Goal: Task Accomplishment & Management: Manage account settings

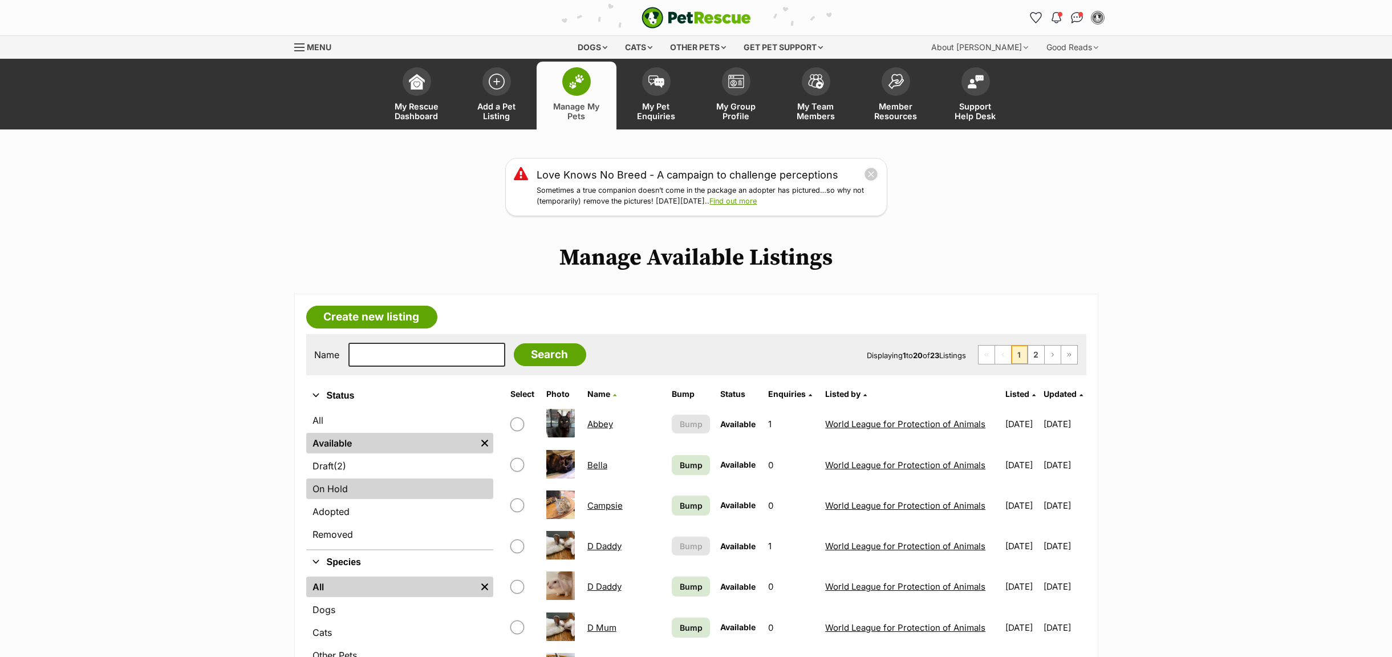
click at [337, 485] on link "On Hold" at bounding box center [399, 488] width 187 height 21
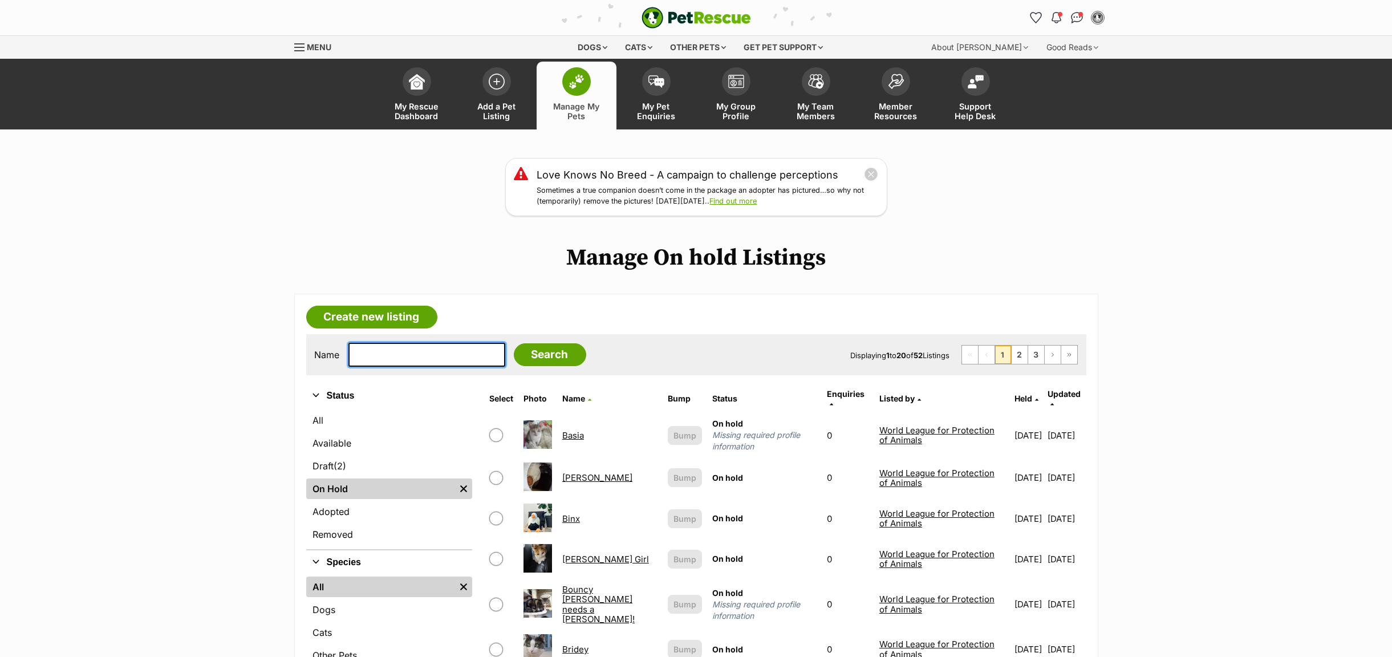
click at [392, 359] on input "text" at bounding box center [426, 355] width 157 height 24
type input "cyn"
click at [514, 343] on input "Search" at bounding box center [550, 354] width 72 height 23
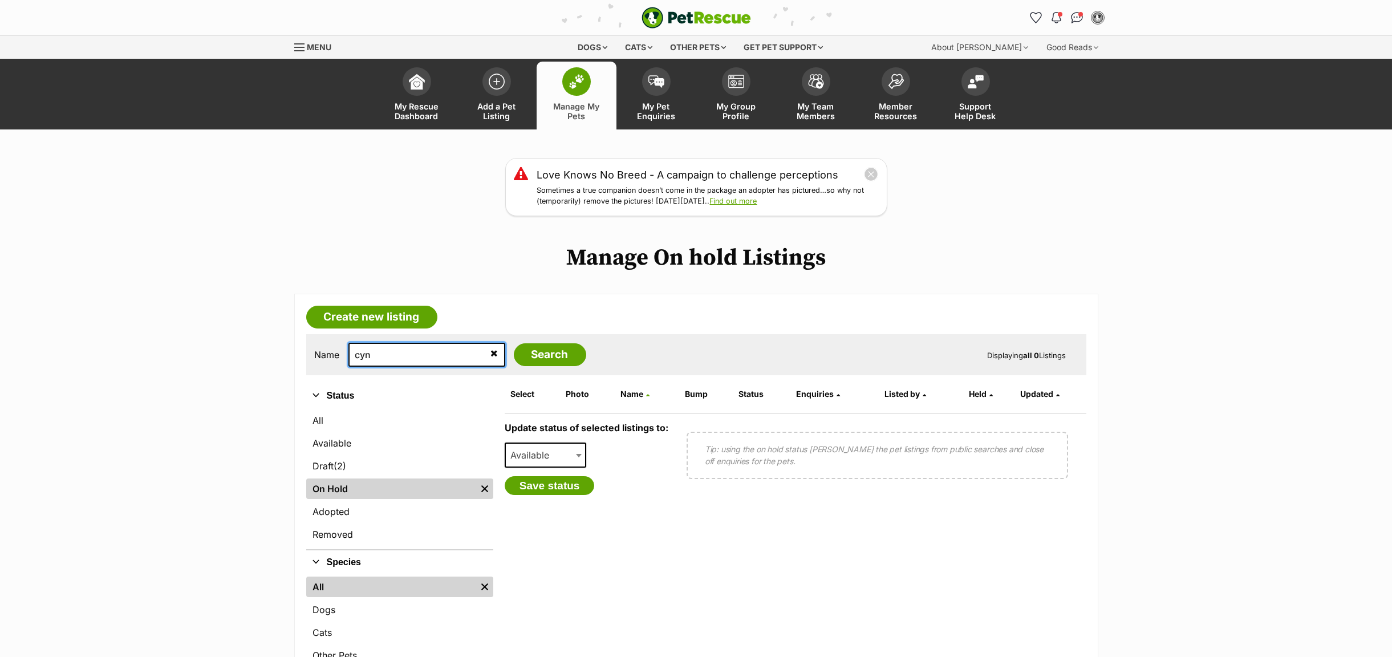
click at [392, 359] on input "cyn" at bounding box center [426, 355] width 157 height 24
type input "cyndi"
click at [514, 343] on input "Search" at bounding box center [550, 354] width 72 height 23
click at [403, 357] on input "[PERSON_NAME]" at bounding box center [426, 355] width 157 height 24
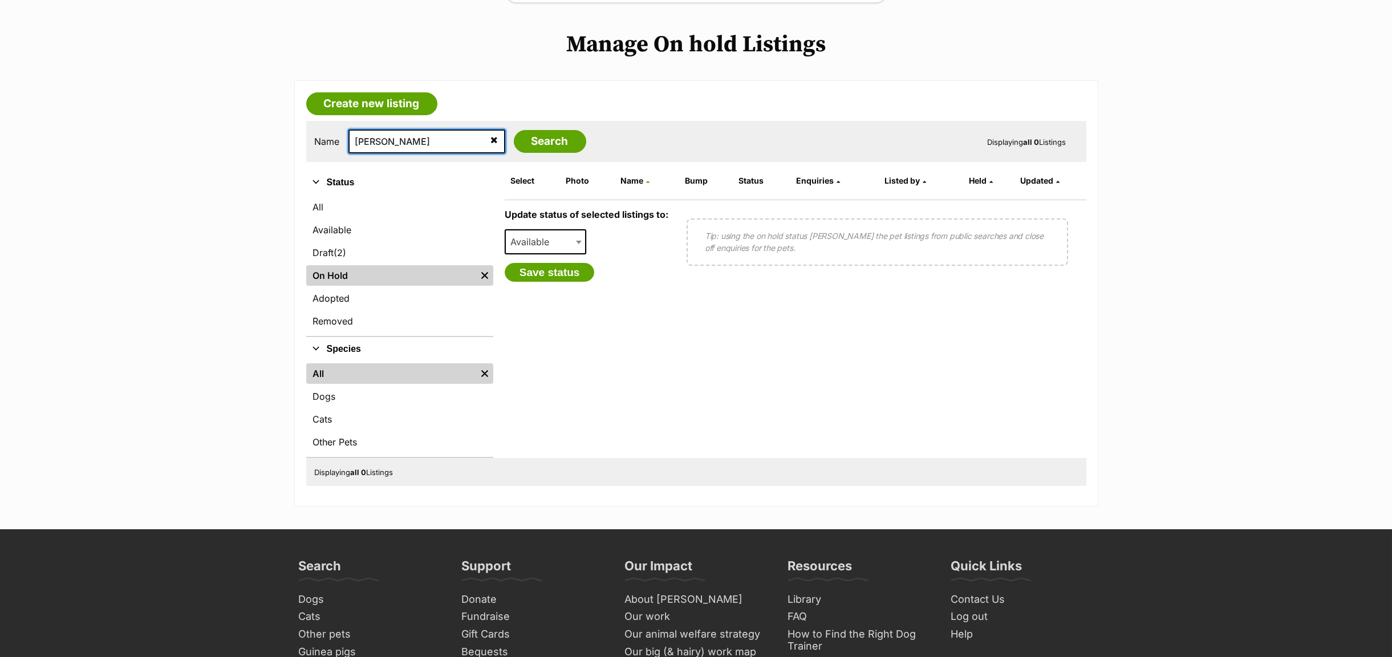
scroll to position [86, 0]
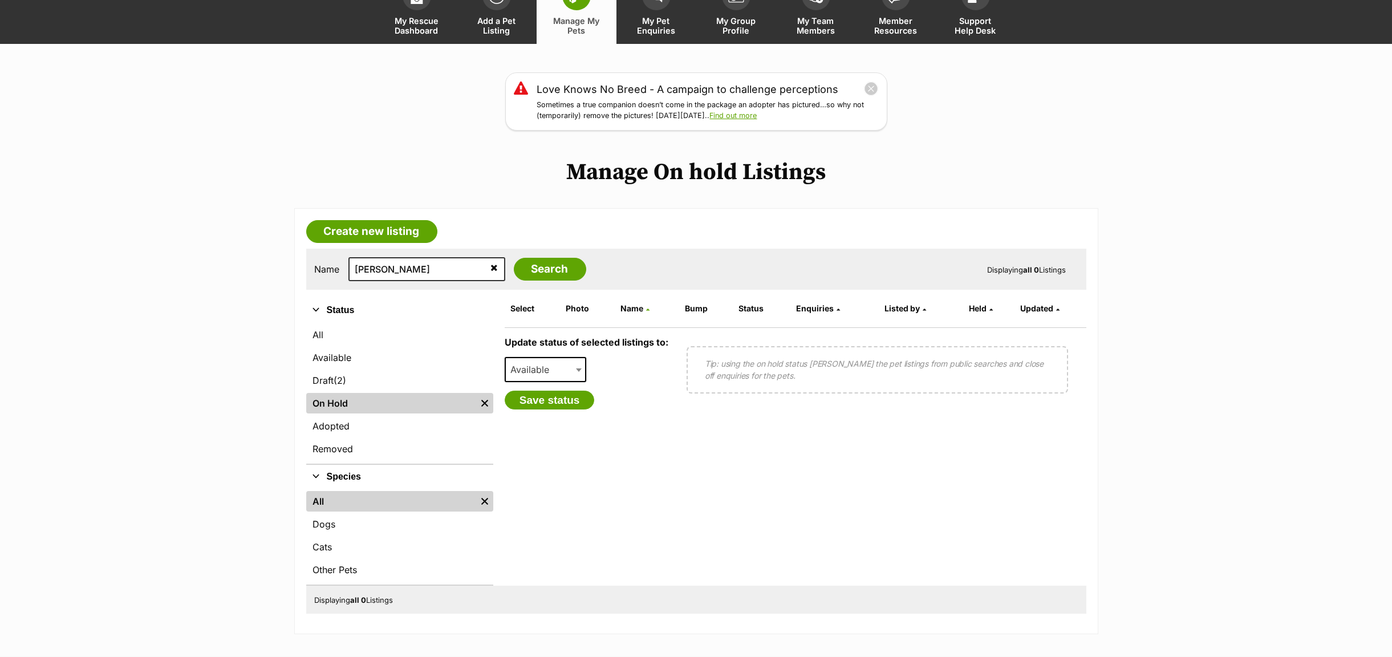
click at [491, 269] on icon at bounding box center [494, 267] width 7 height 9
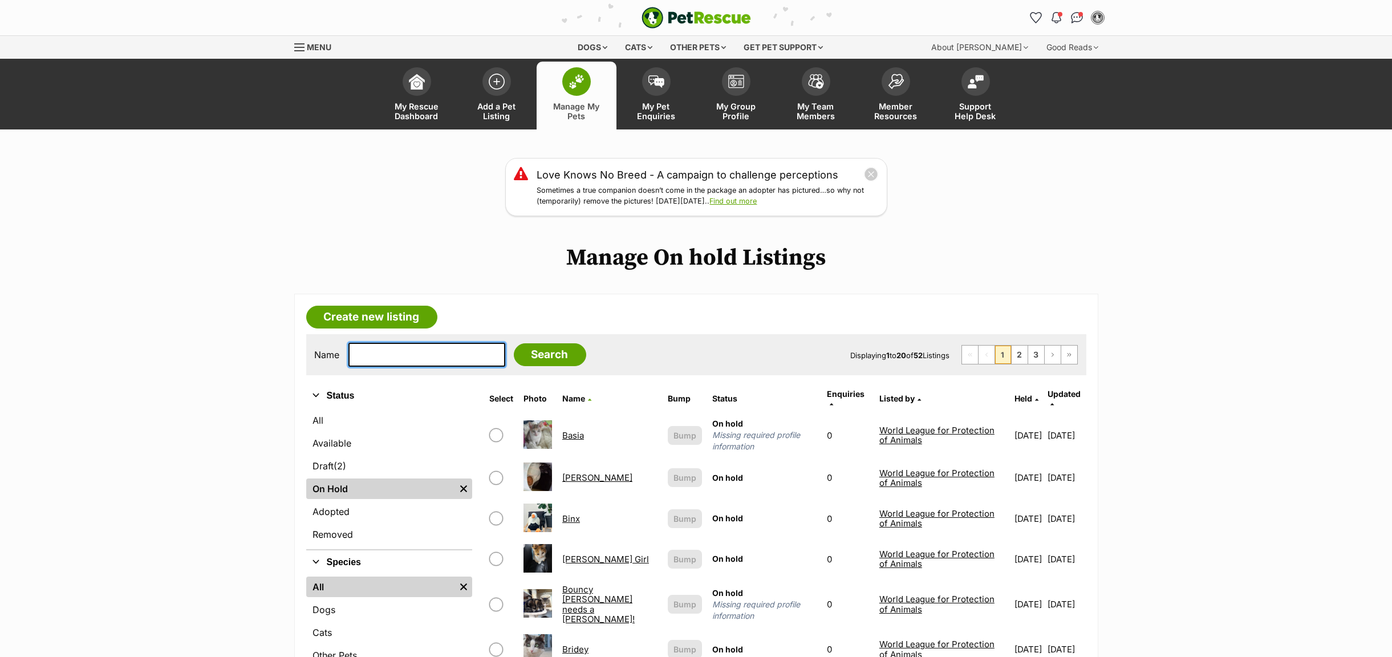
click at [369, 353] on input "text" at bounding box center [426, 355] width 157 height 24
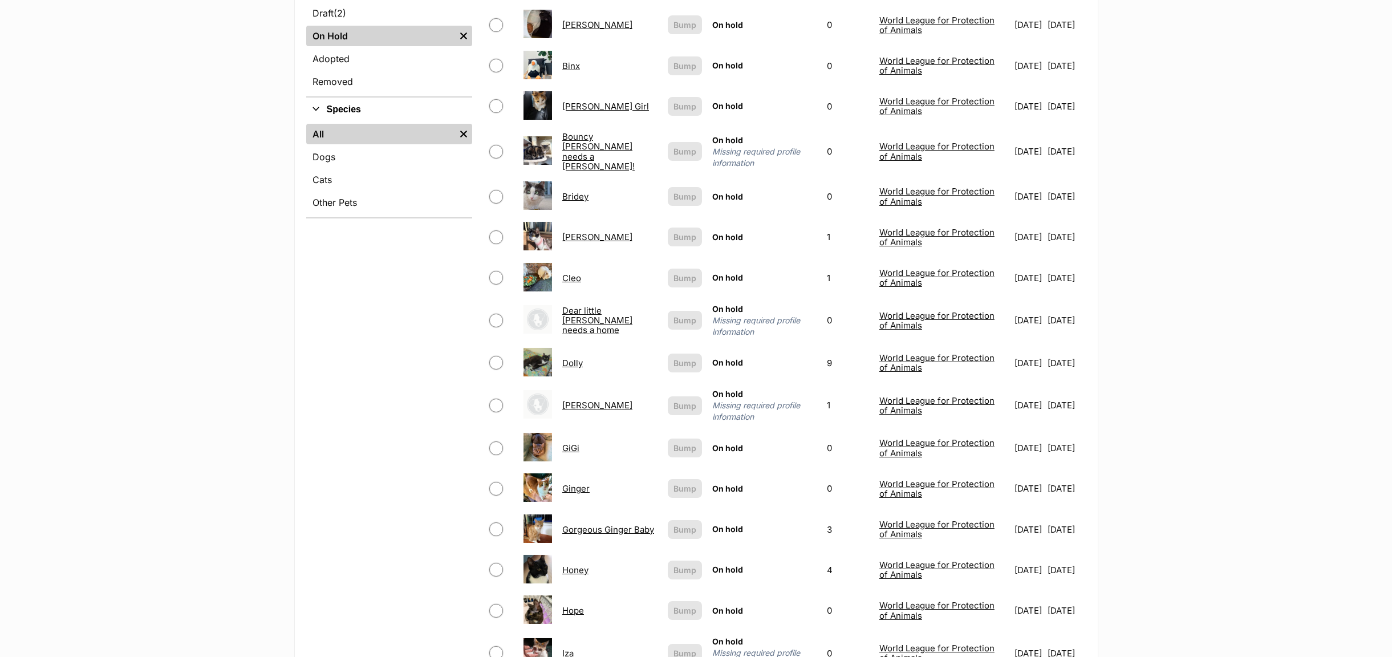
scroll to position [342, 0]
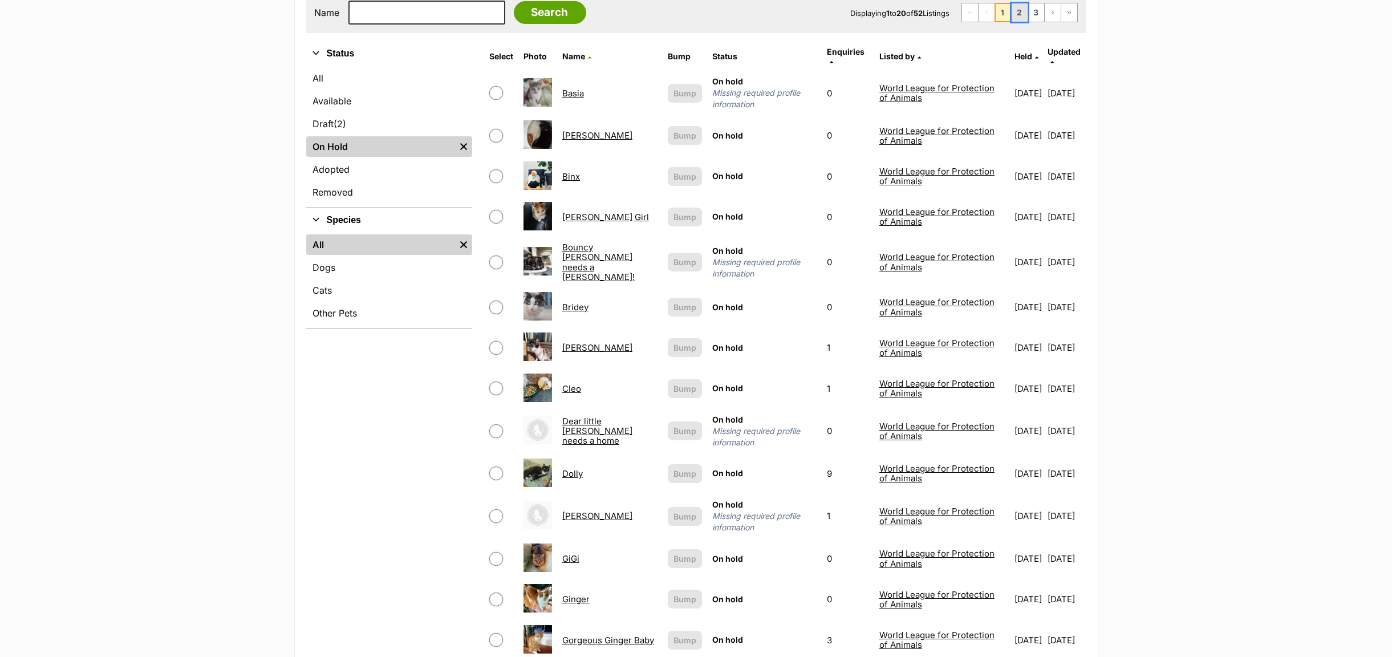
click at [1014, 12] on link "2" at bounding box center [1019, 12] width 16 height 18
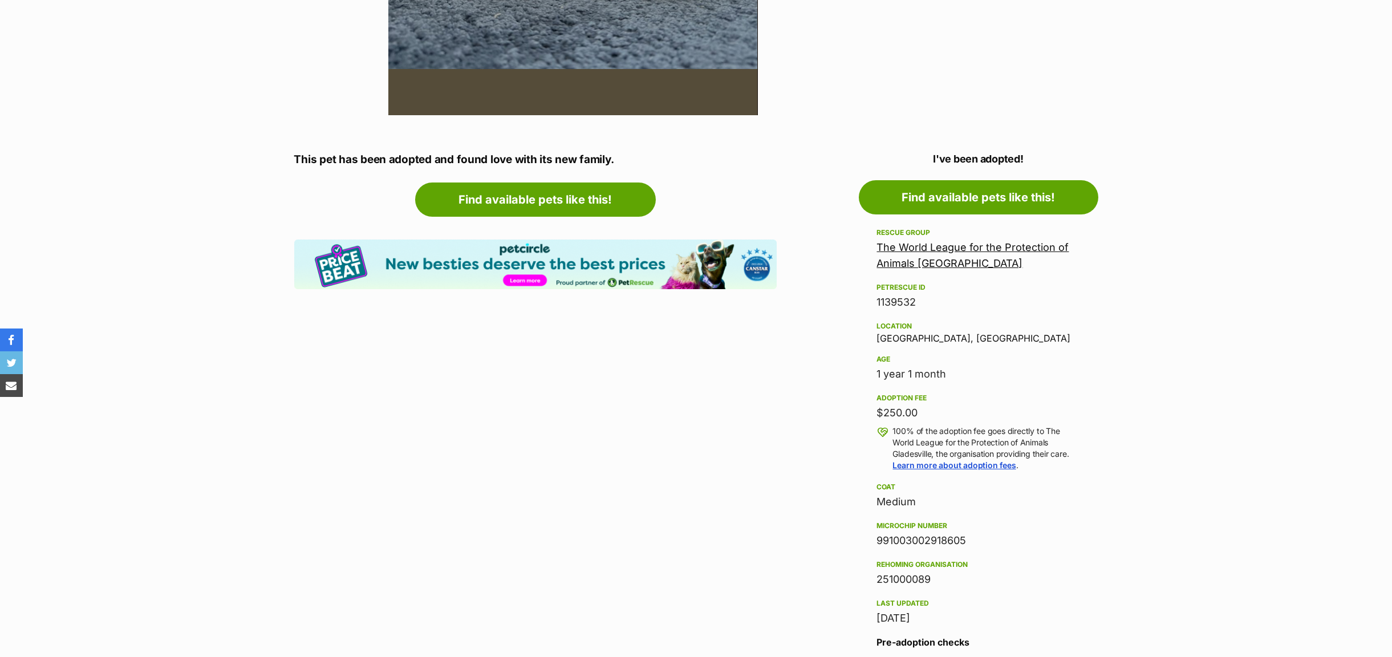
drag, startPoint x: 976, startPoint y: 540, endPoint x: 867, endPoint y: 541, distance: 108.3
click at [867, 541] on aside "Rescue group The World League for the Protection of Animals Gladesville PetResc…" at bounding box center [978, 483] width 239 height 514
copy div "991003002918605"
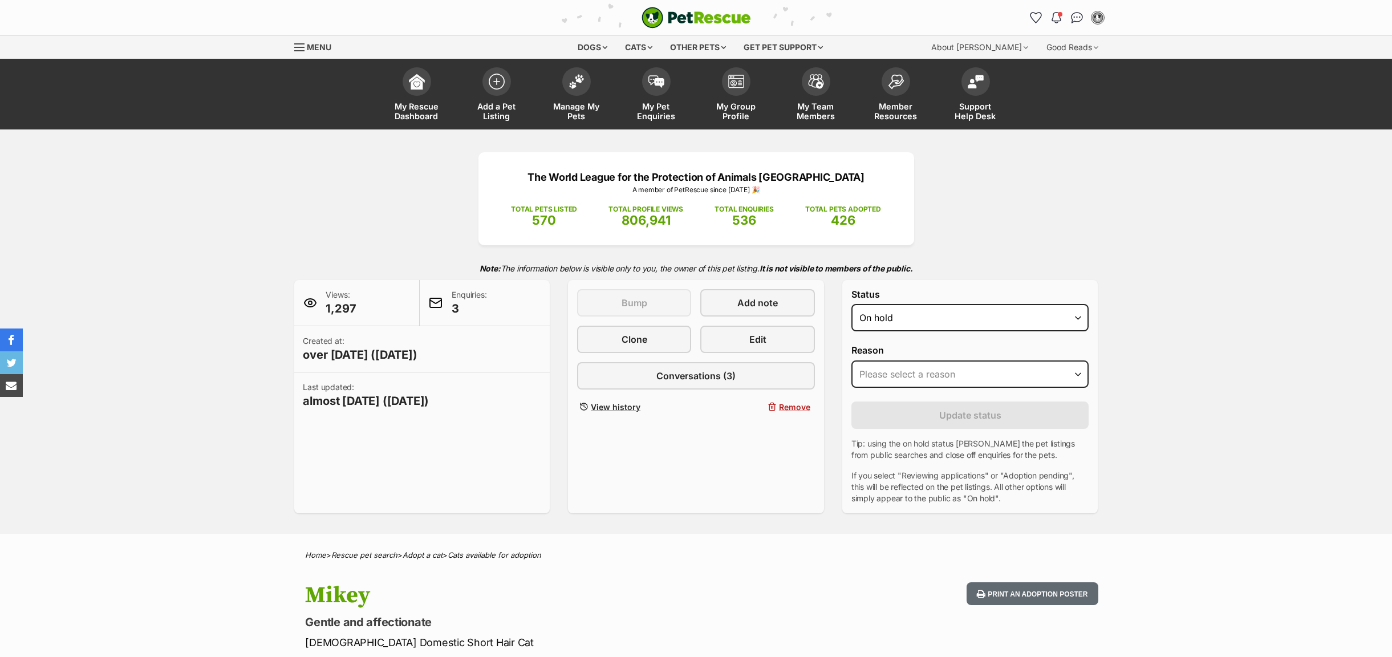
select select "rehomed"
click at [851, 306] on select "Draft - not available as listing has enquires Available On hold Adopted" at bounding box center [970, 317] width 238 height 27
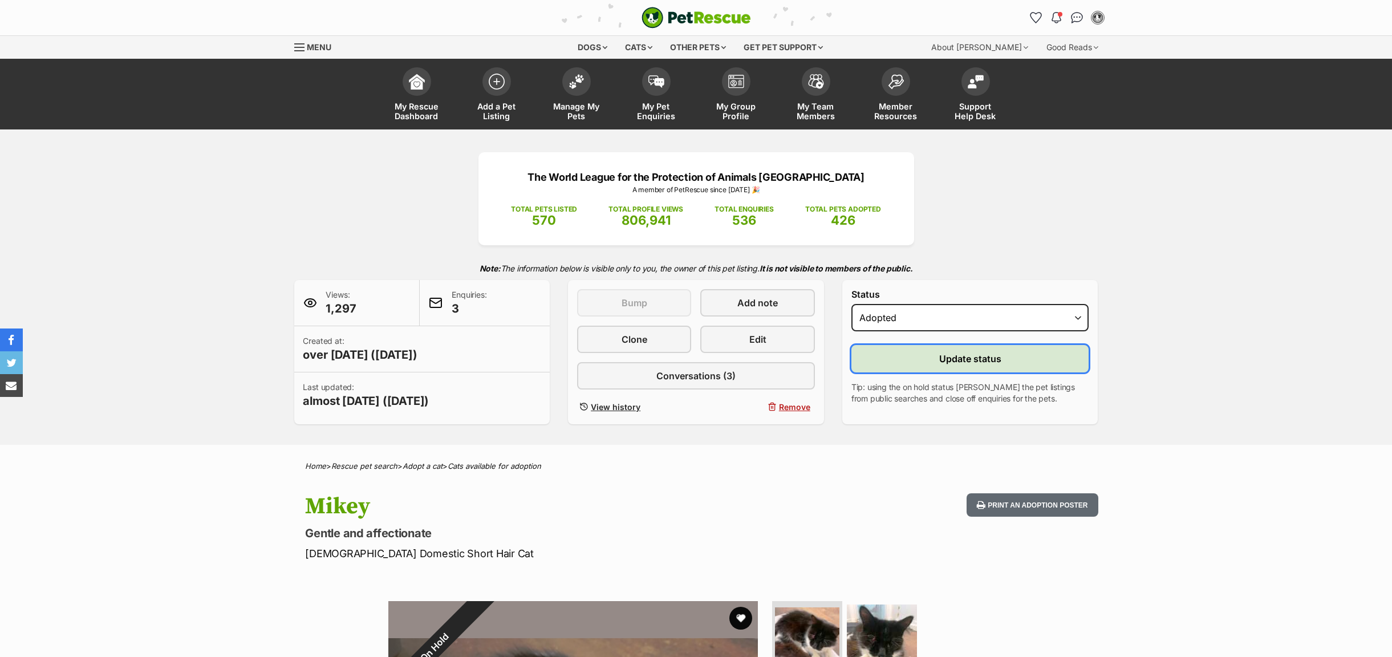
click at [882, 360] on button "Update status" at bounding box center [970, 358] width 238 height 27
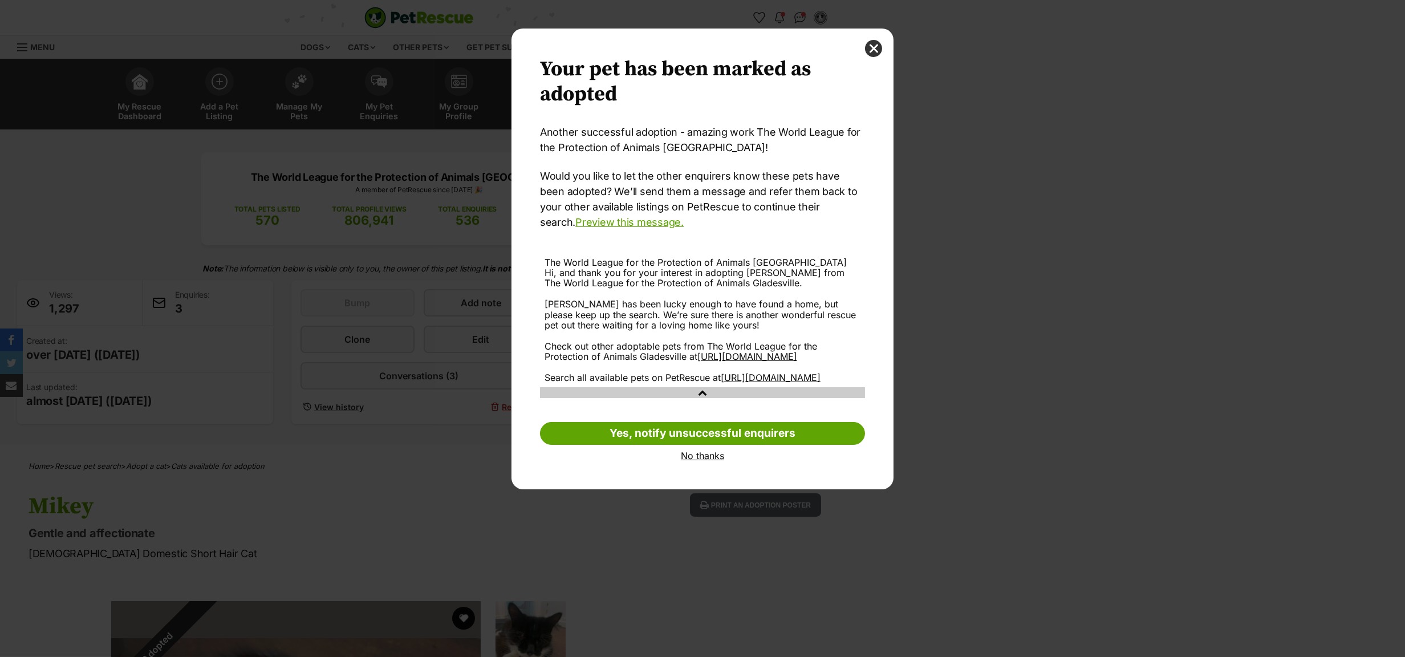
click at [700, 461] on link "No thanks" at bounding box center [702, 455] width 325 height 10
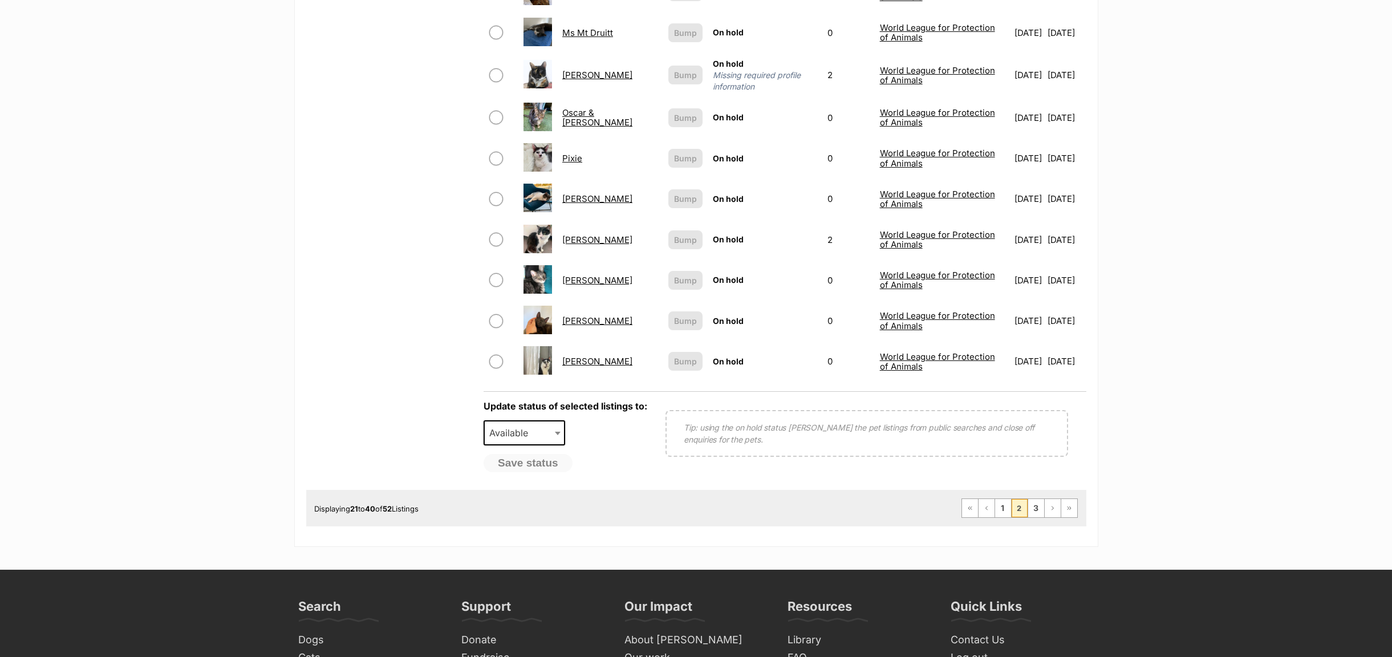
click at [571, 235] on link "Redman" at bounding box center [597, 239] width 70 height 11
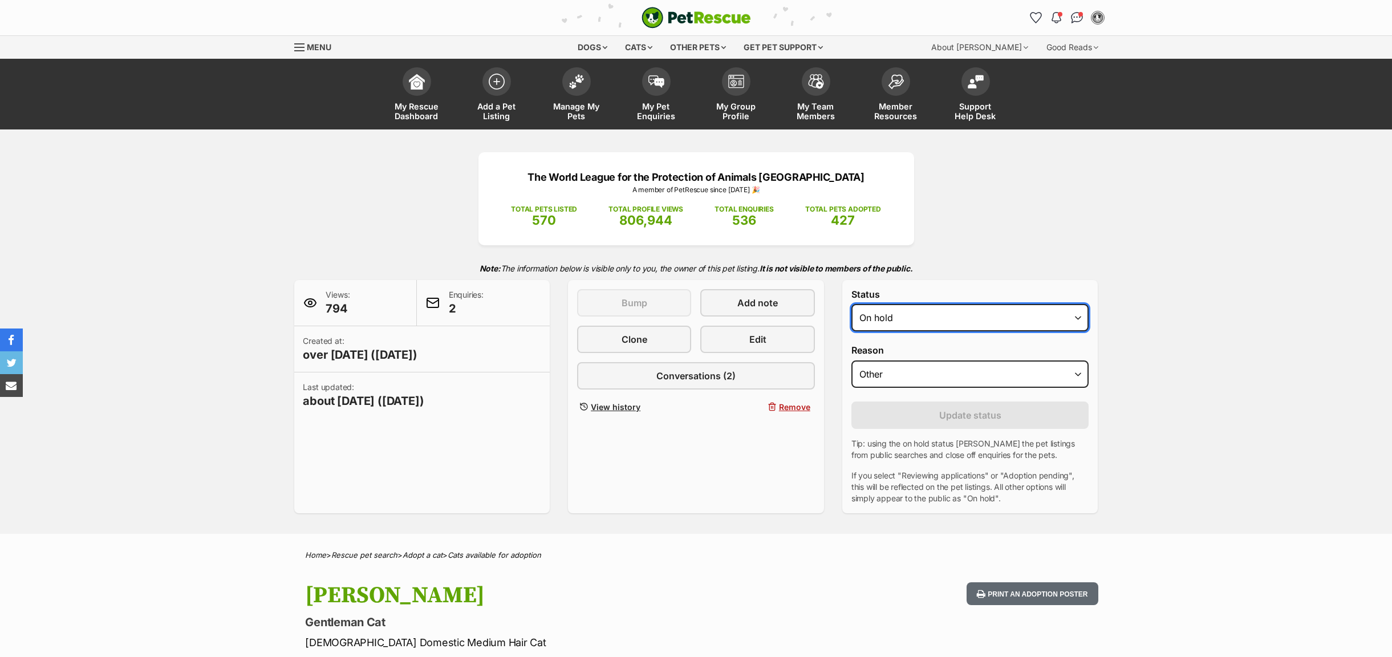
click at [1079, 317] on select "Draft - not available as listing has enquires Available On hold Adopted" at bounding box center [970, 317] width 238 height 27
select select "rehomed"
click at [851, 306] on select "Draft - not available as listing has enquires Available On hold Adopted" at bounding box center [970, 317] width 238 height 27
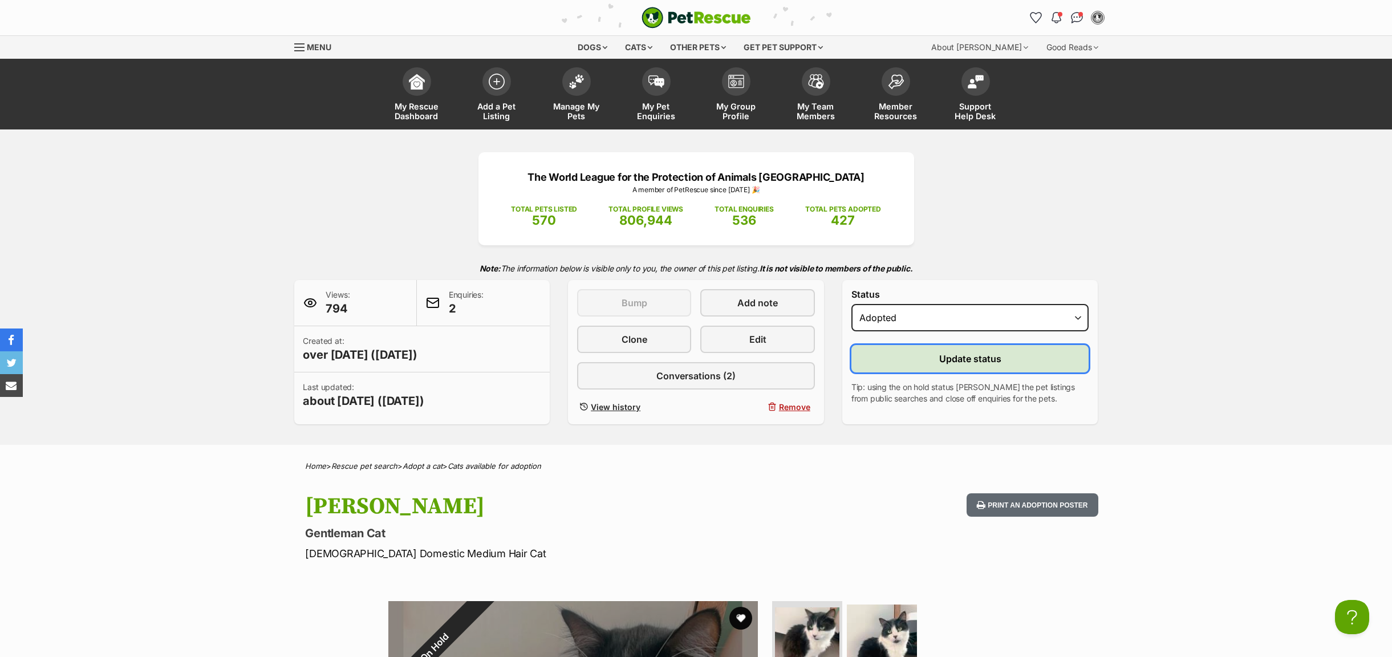
click at [945, 363] on span "Update status" at bounding box center [970, 359] width 62 height 14
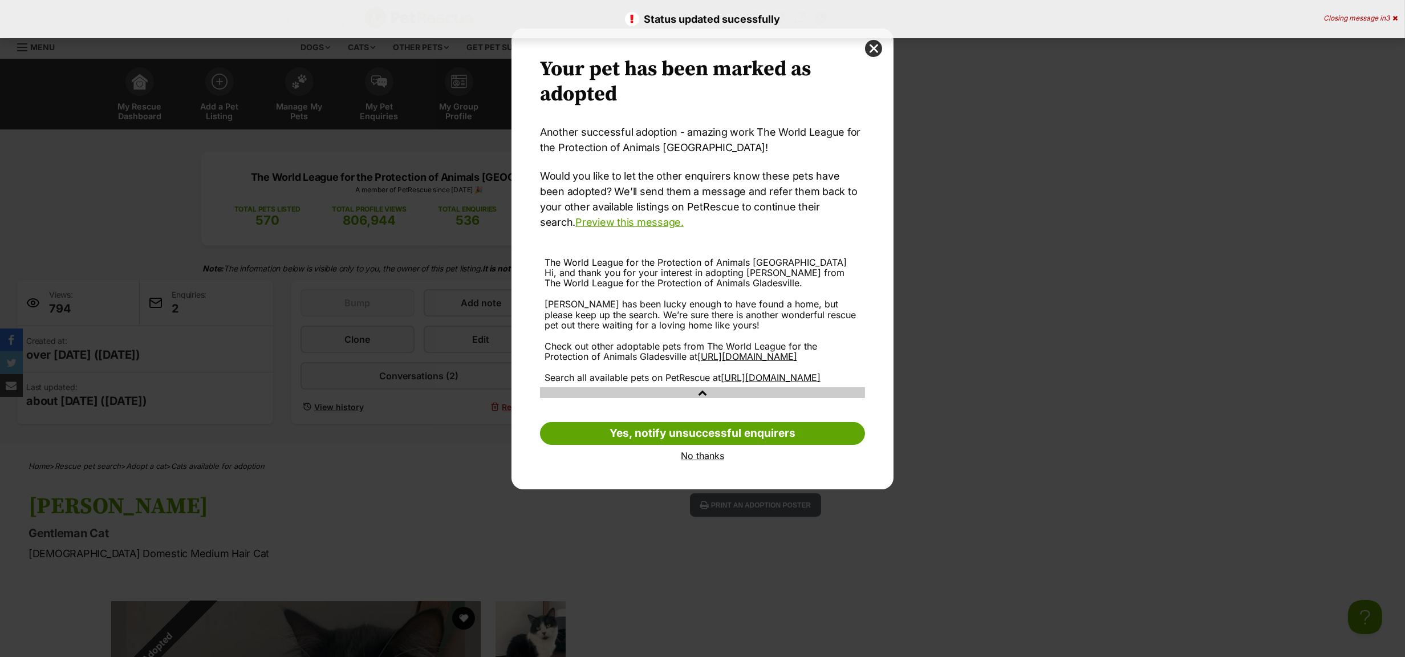
click at [705, 461] on link "No thanks" at bounding box center [702, 455] width 325 height 10
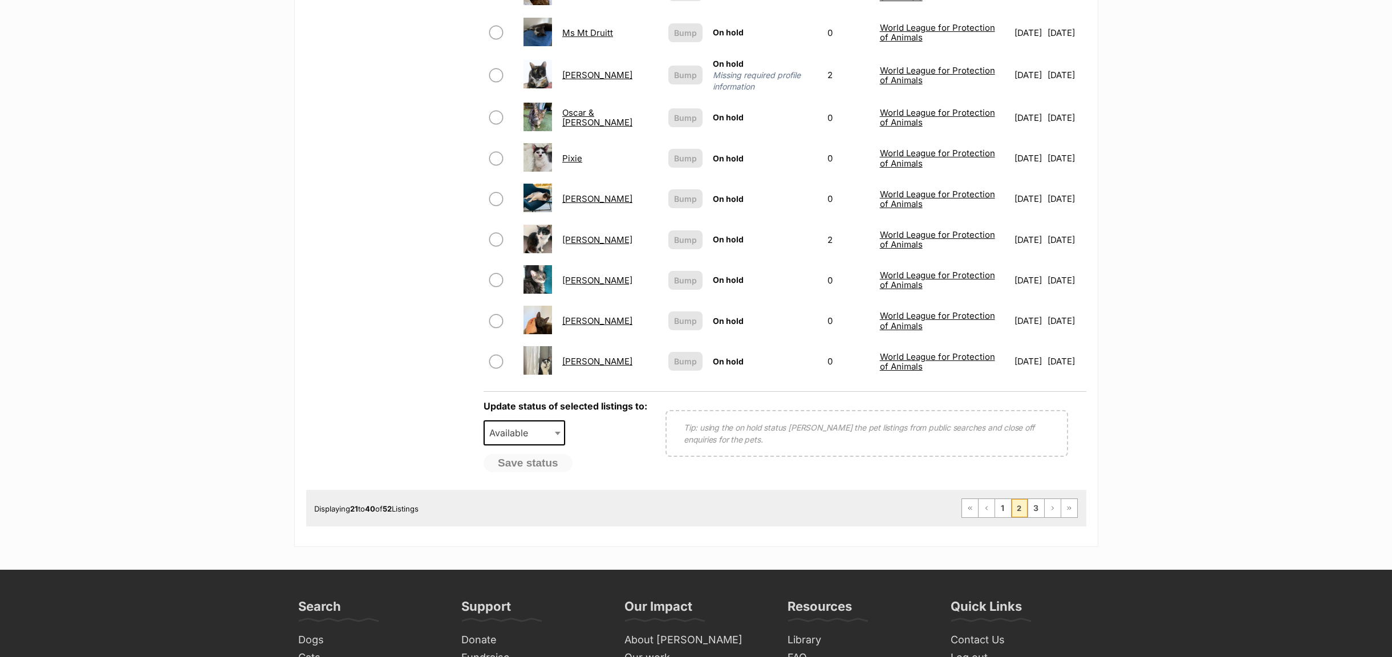
click at [563, 193] on link "[PERSON_NAME]" at bounding box center [597, 198] width 70 height 11
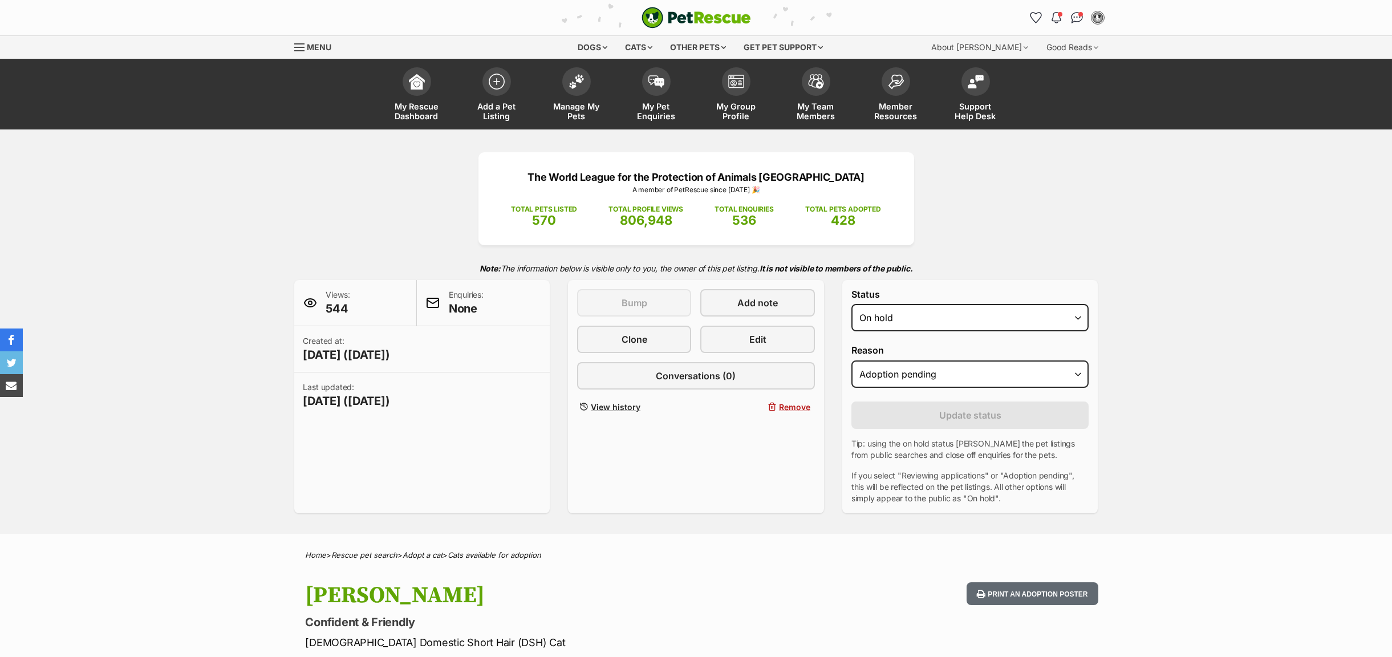
click at [1075, 319] on select "Draft Available On hold Adopted" at bounding box center [970, 317] width 238 height 27
select select "rehomed"
click at [851, 306] on select "Draft Available On hold Adopted" at bounding box center [970, 317] width 238 height 27
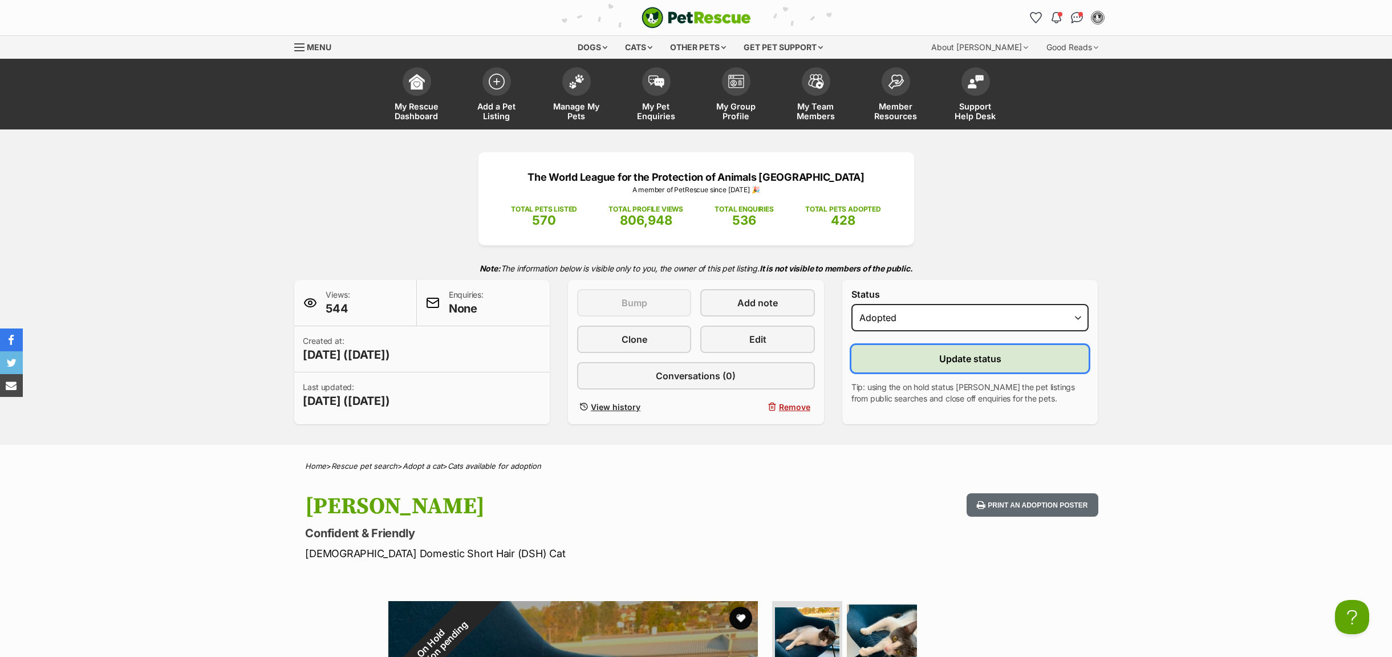
click at [913, 362] on button "Update status" at bounding box center [970, 358] width 238 height 27
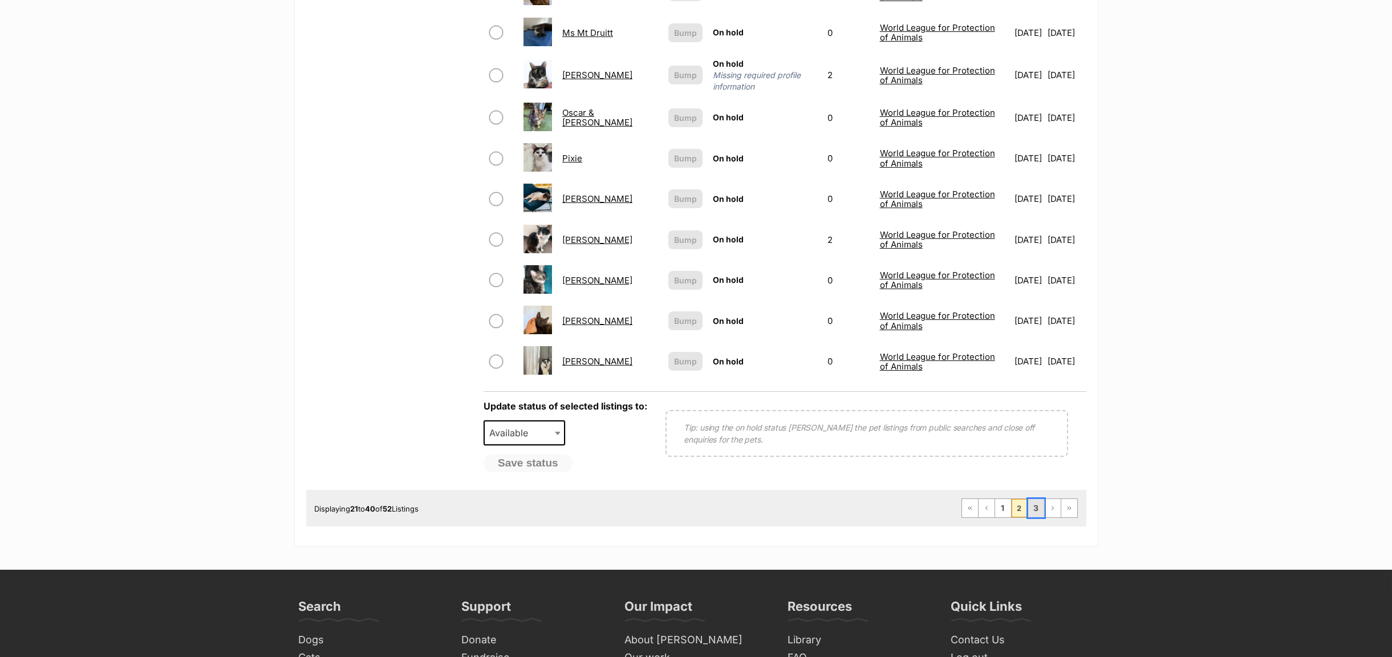
click at [1037, 503] on link "3" at bounding box center [1036, 508] width 16 height 18
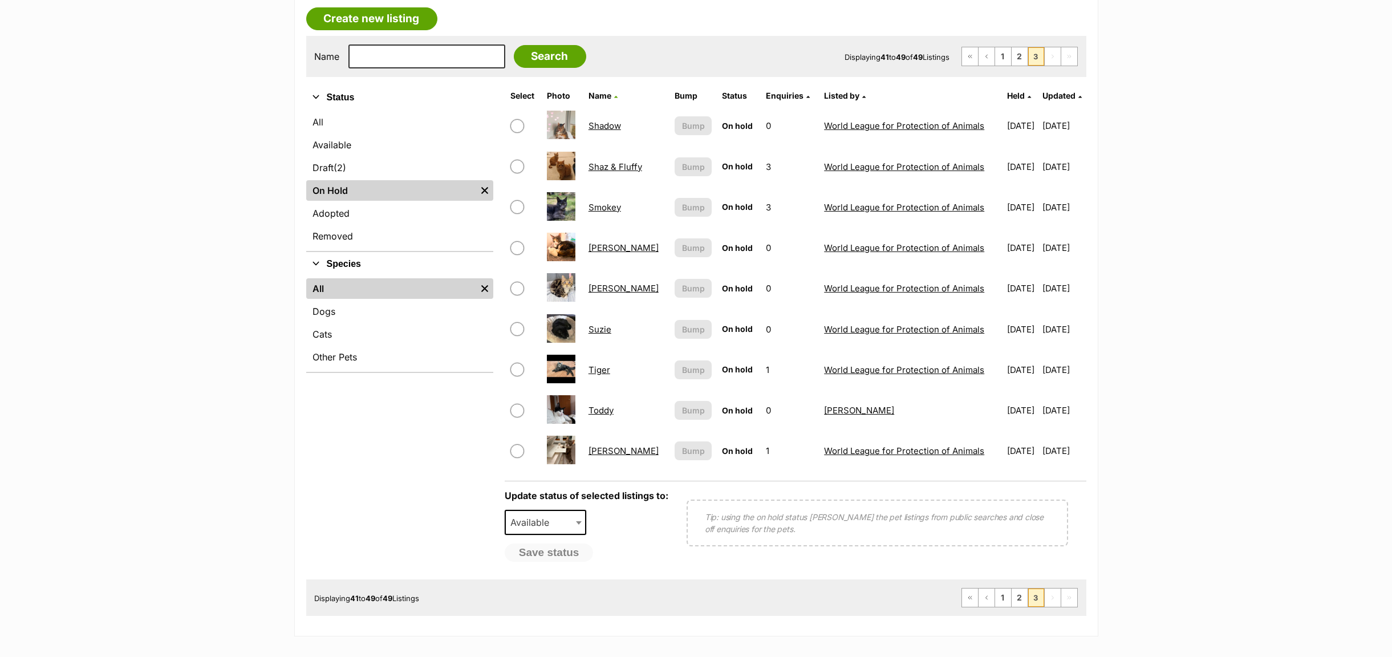
scroll to position [342, 0]
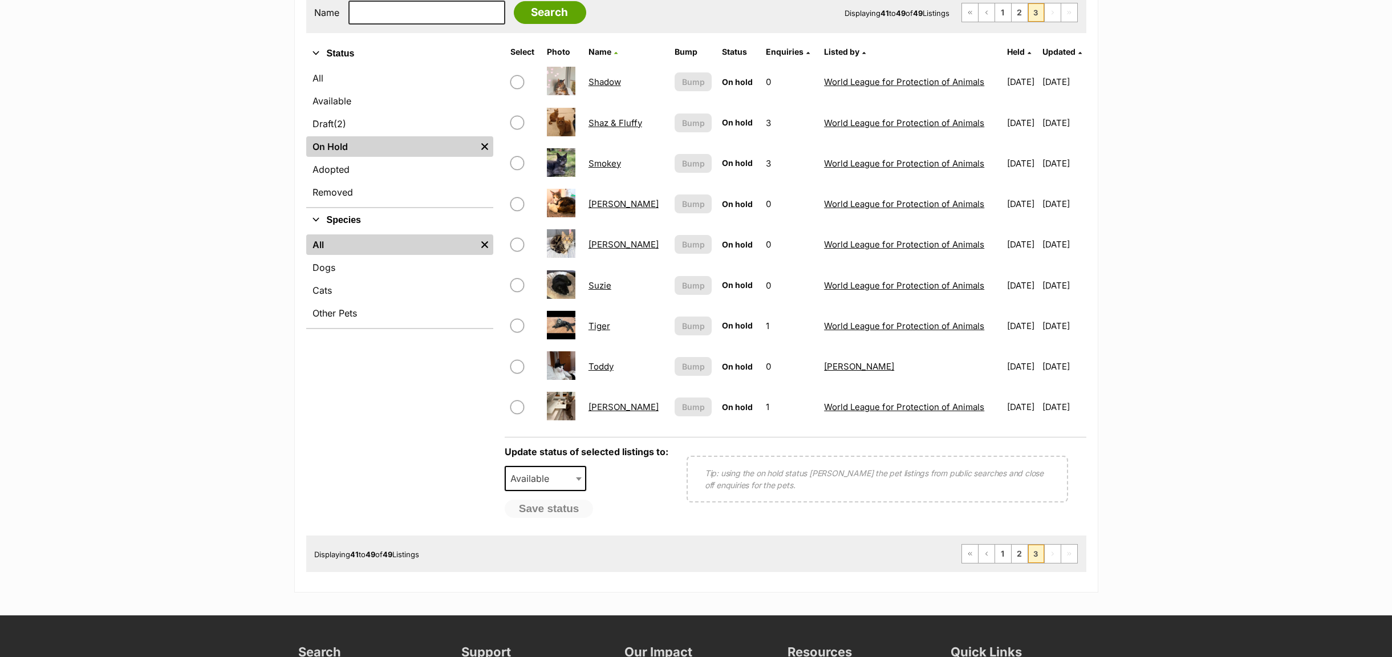
click at [613, 249] on link "Stevie Wonder" at bounding box center [623, 244] width 70 height 11
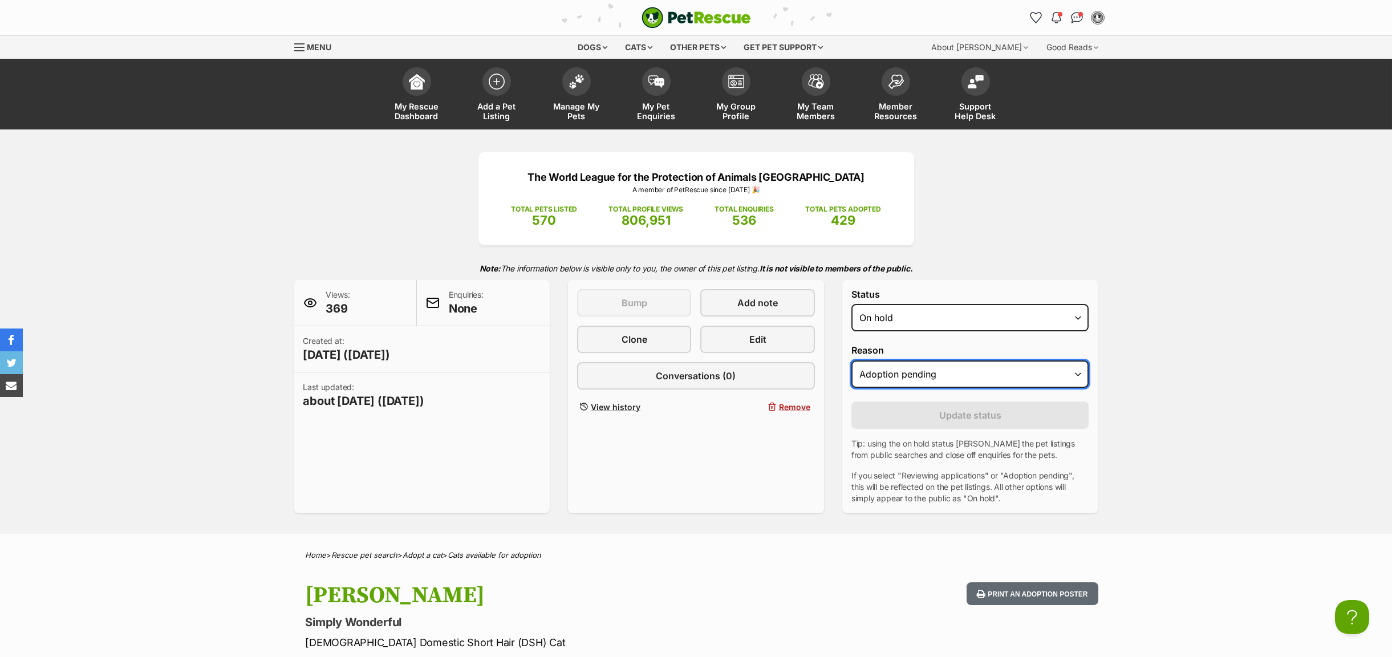
click at [1076, 375] on select "Please select a reason Medical reasons Reviewing applications Adoption pending …" at bounding box center [970, 373] width 238 height 27
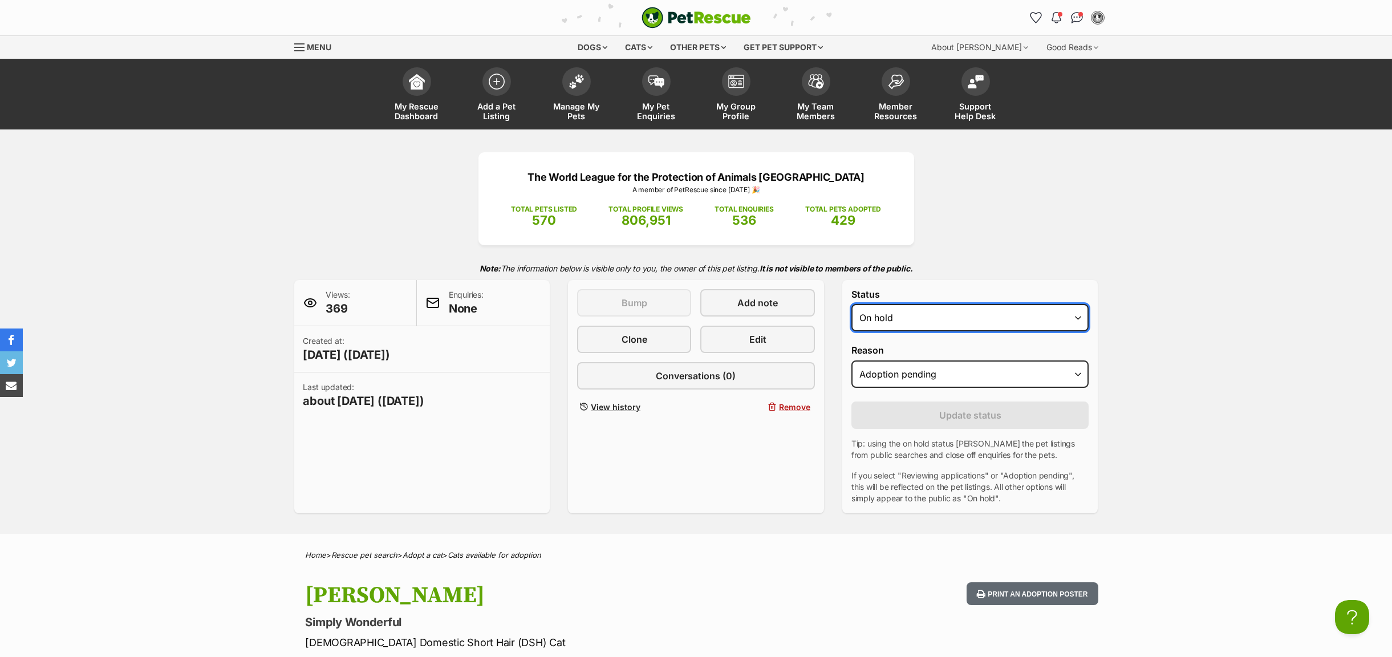
click at [1075, 319] on select "Draft Available On hold Adopted" at bounding box center [970, 317] width 238 height 27
select select "rehomed"
click at [851, 306] on select "Draft Available On hold Adopted" at bounding box center [970, 317] width 238 height 27
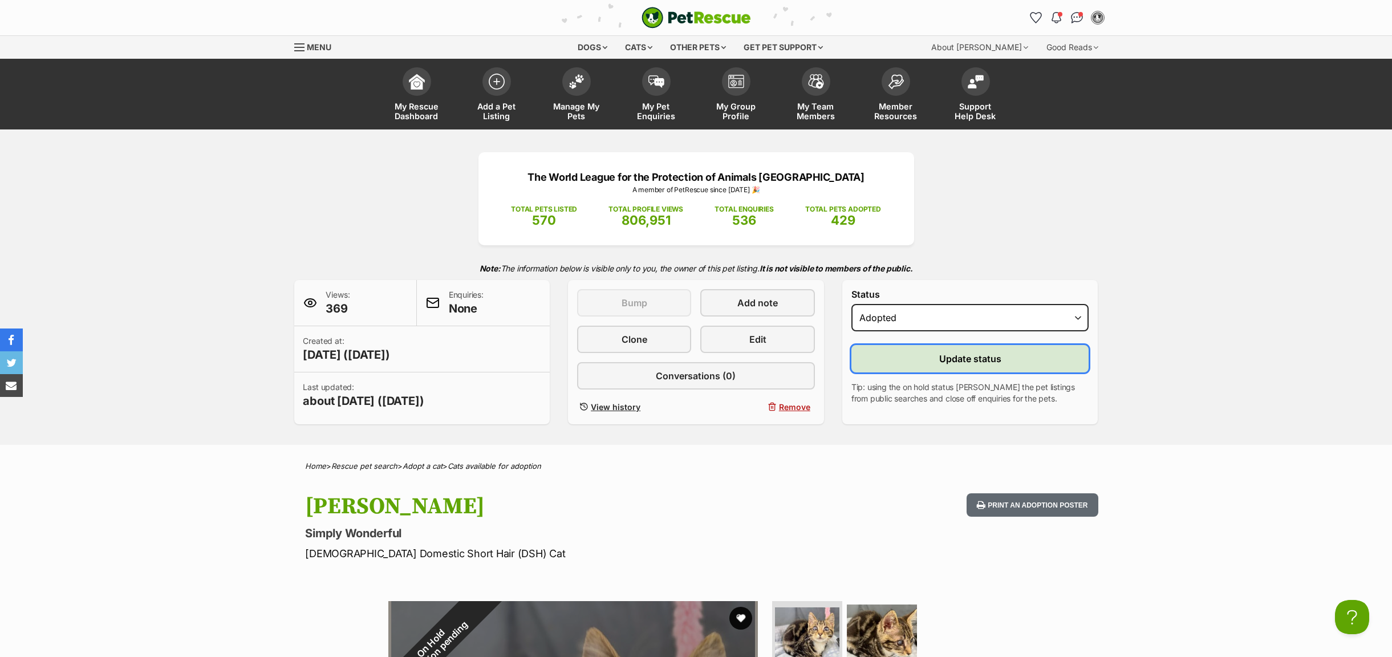
click at [913, 353] on button "Update status" at bounding box center [970, 358] width 238 height 27
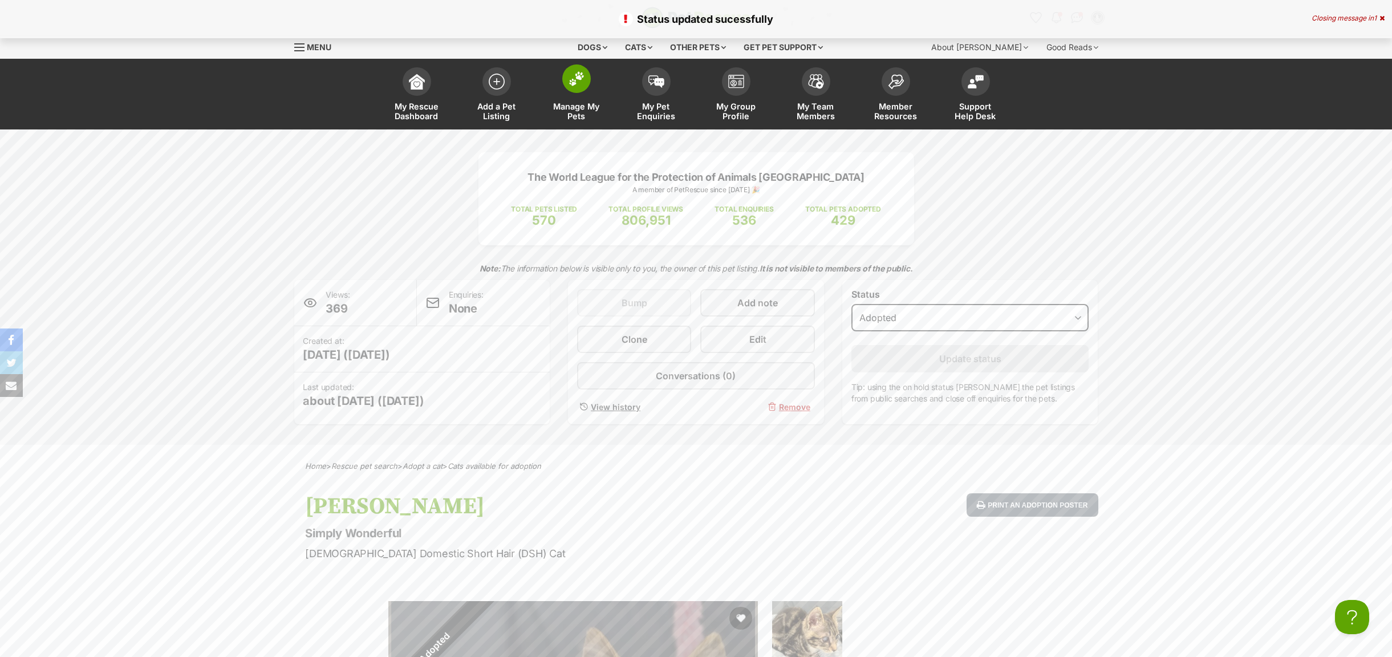
click at [574, 117] on span "Manage My Pets" at bounding box center [576, 110] width 51 height 19
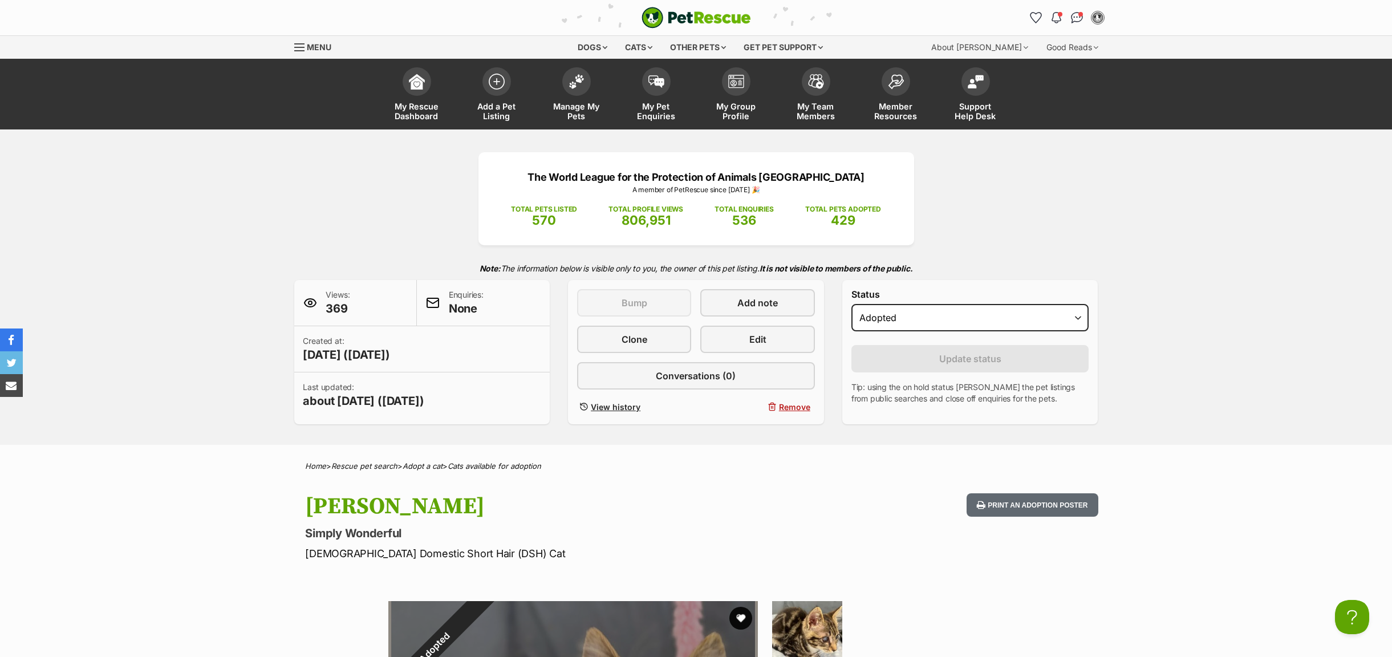
scroll to position [86, 0]
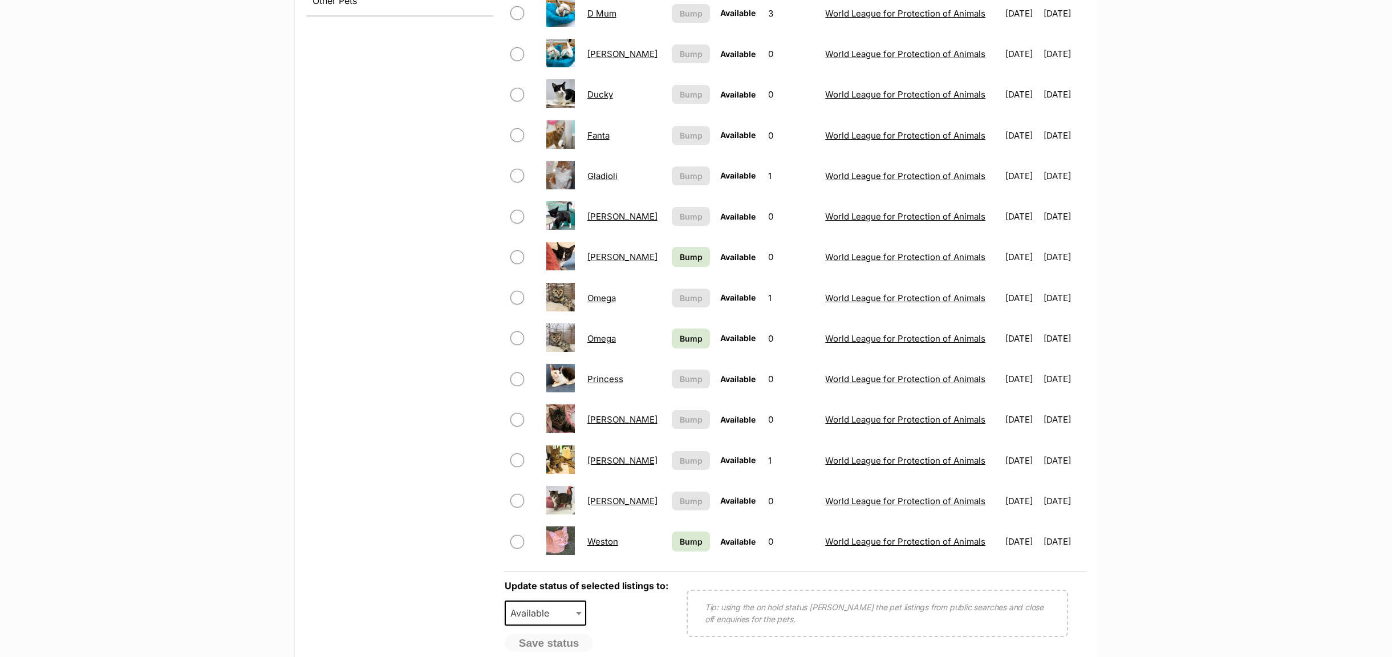
scroll to position [684, 0]
